Goal: Find specific page/section: Find specific page/section

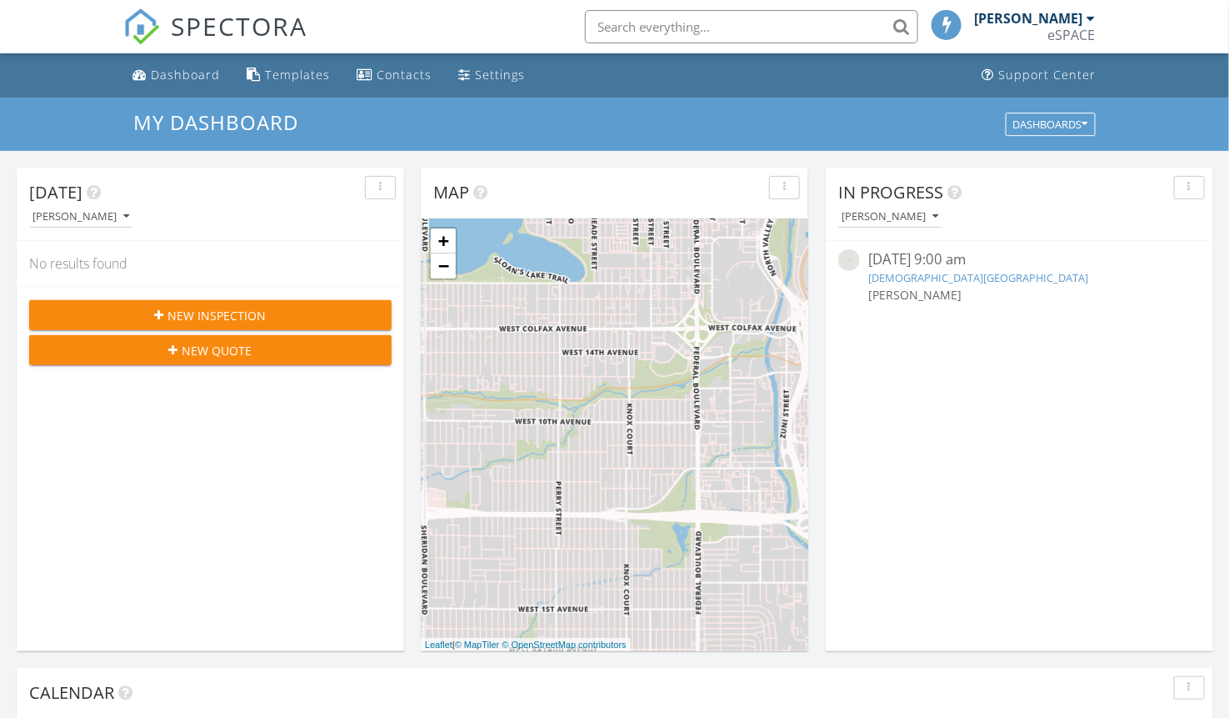
scroll to position [9, 9]
click at [1052, 19] on div "[PERSON_NAME]" at bounding box center [1029, 18] width 108 height 17
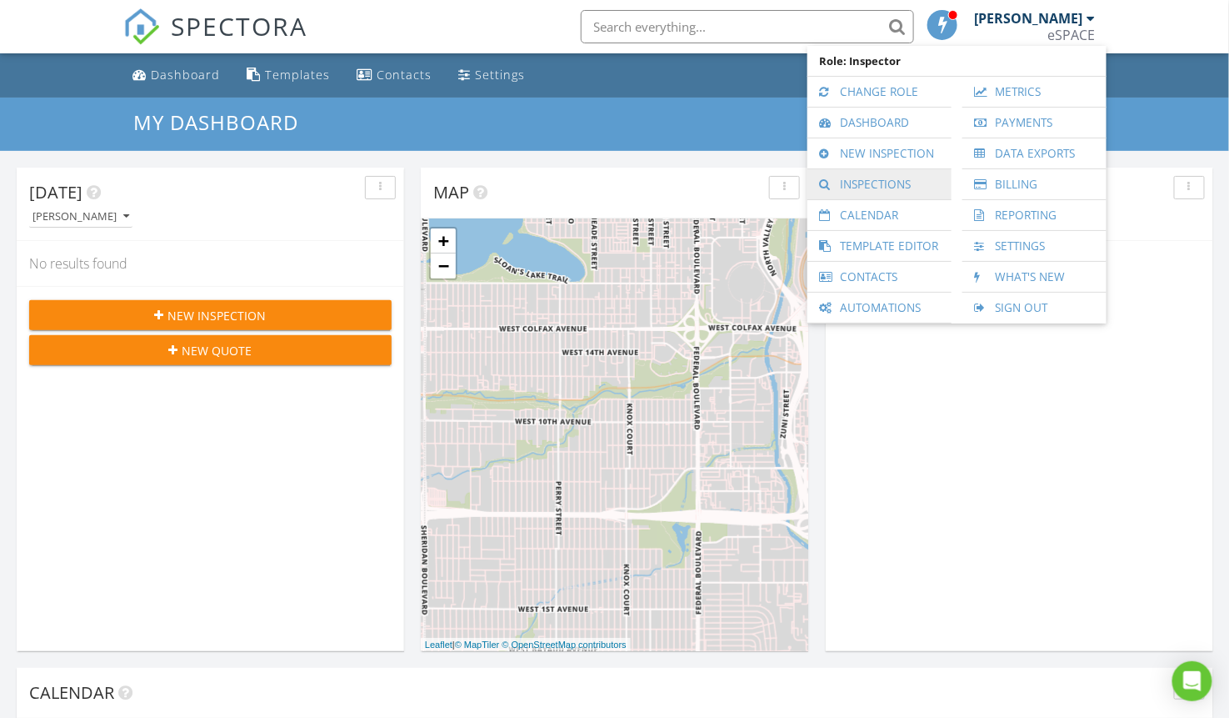
click at [872, 177] on link "Inspections" at bounding box center [880, 184] width 128 height 30
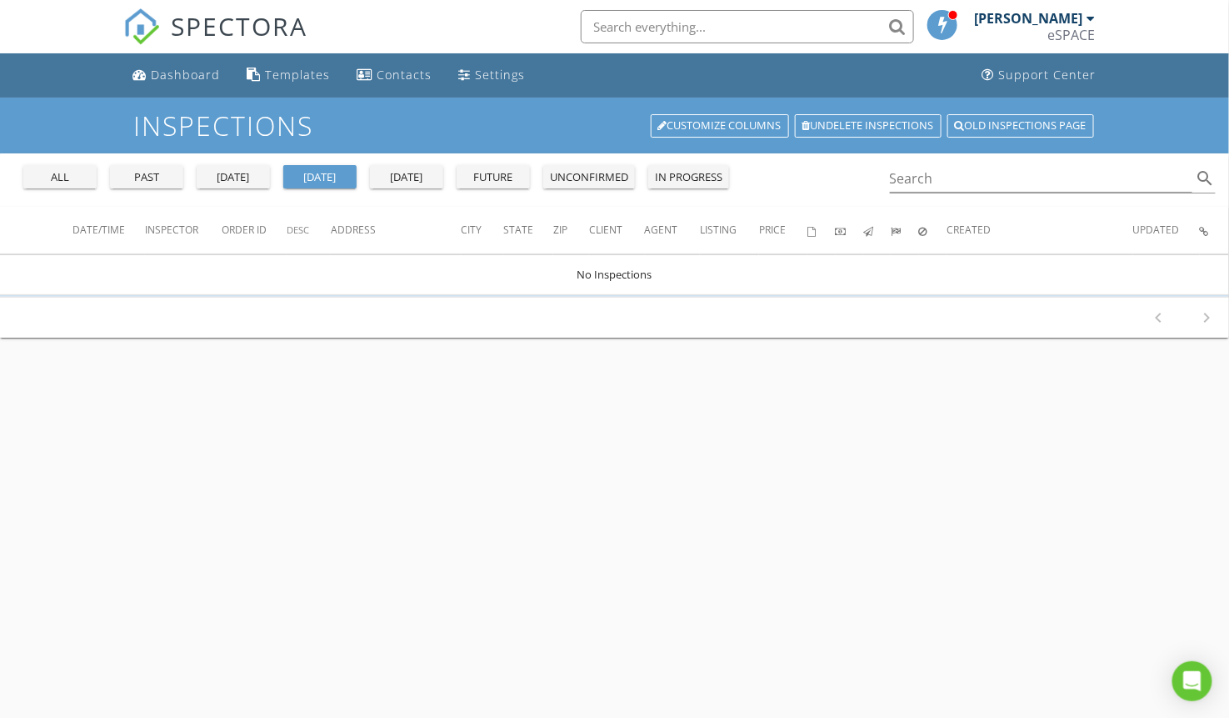
click at [71, 179] on div "all" at bounding box center [60, 177] width 60 height 17
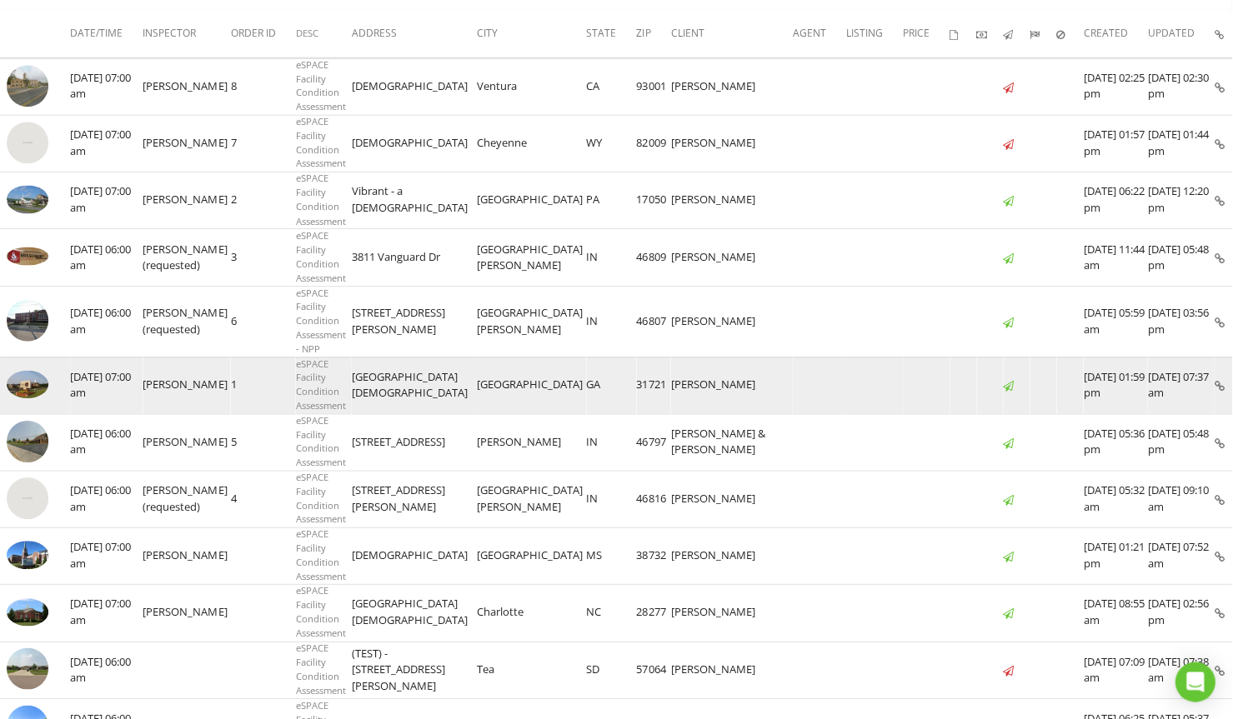
scroll to position [278, 0]
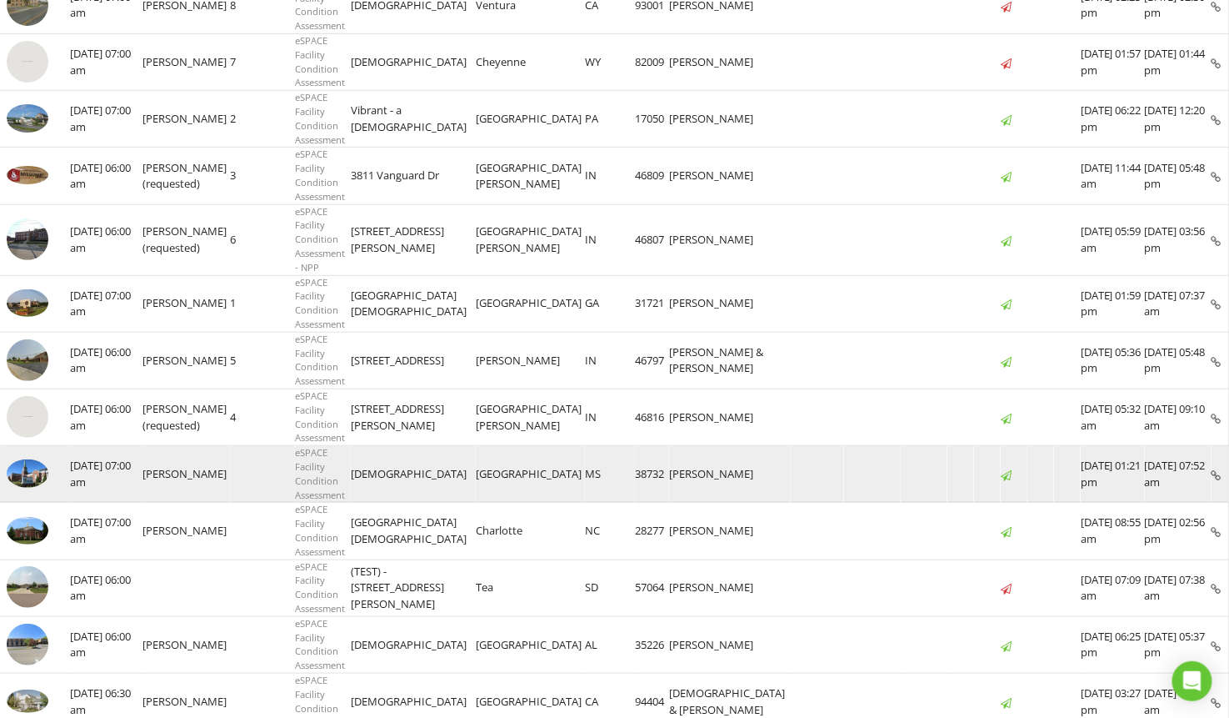
click at [30, 477] on img at bounding box center [28, 473] width 42 height 28
click at [21, 472] on img at bounding box center [28, 473] width 42 height 28
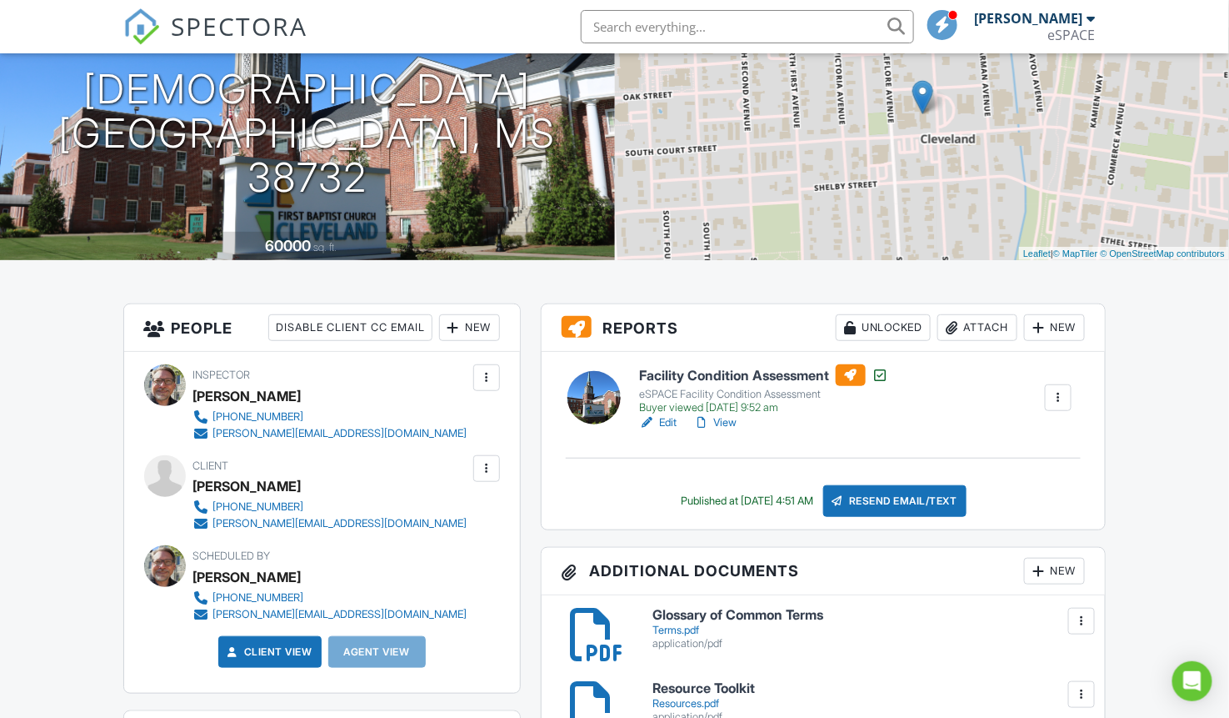
click at [719, 423] on link "View" at bounding box center [714, 422] width 43 height 17
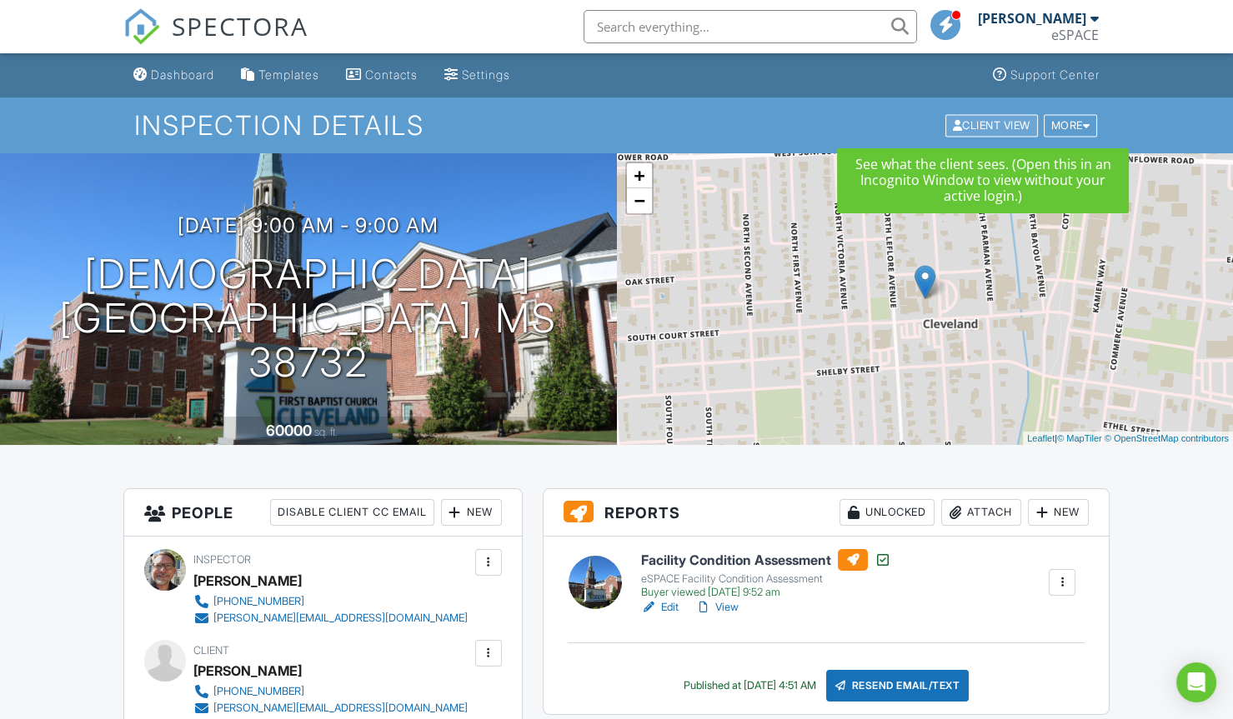
click at [992, 123] on div "Client View" at bounding box center [991, 125] width 93 height 23
